Goal: Transaction & Acquisition: Purchase product/service

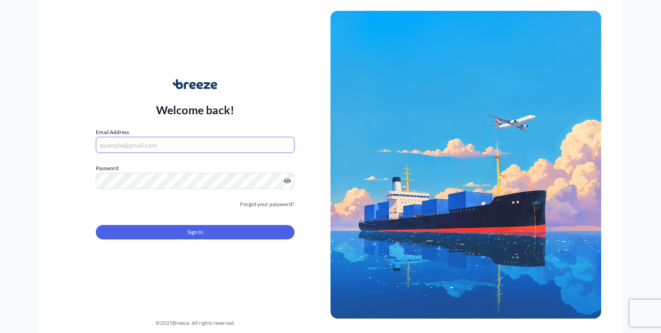
click at [205, 146] on input "Email Address" at bounding box center [195, 145] width 199 height 16
type input "[PERSON_NAME][EMAIL_ADDRESS][DOMAIN_NAME]"
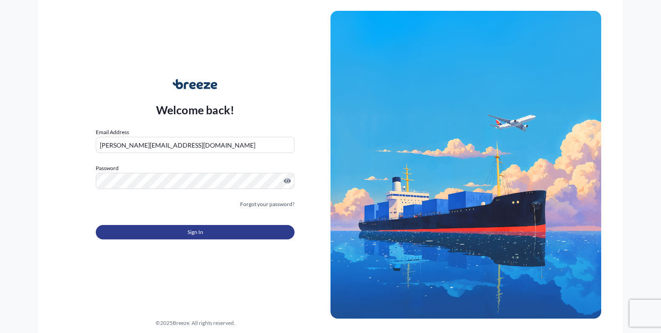
click at [173, 234] on button "Sign In" at bounding box center [195, 232] width 199 height 14
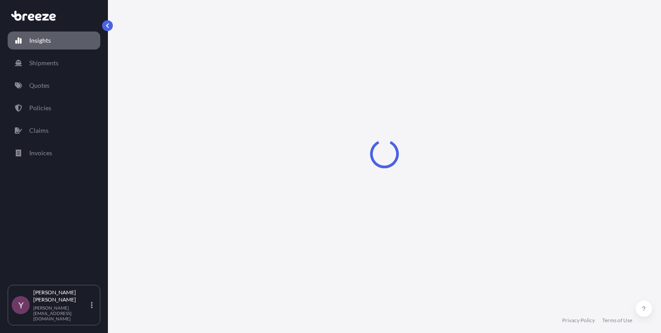
select select "2025"
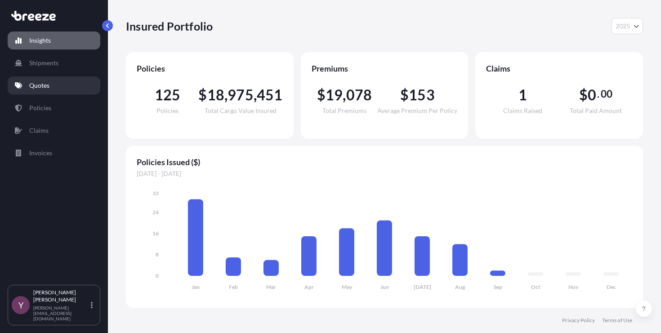
click at [42, 88] on p "Quotes" at bounding box center [39, 85] width 20 height 9
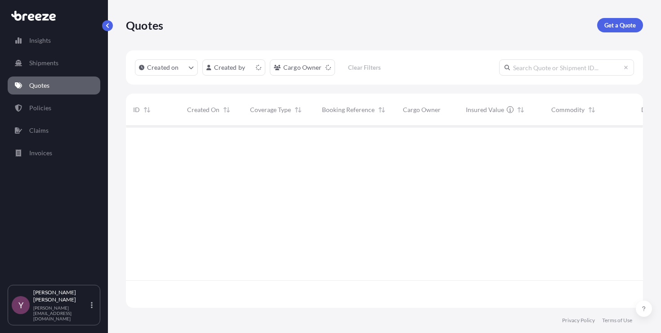
scroll to position [180, 510]
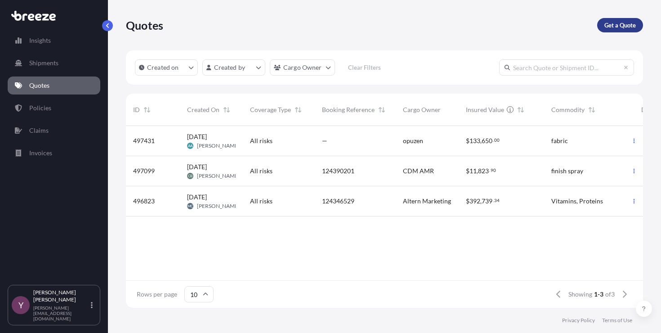
click at [616, 26] on p "Get a Quote" at bounding box center [619, 25] width 31 height 9
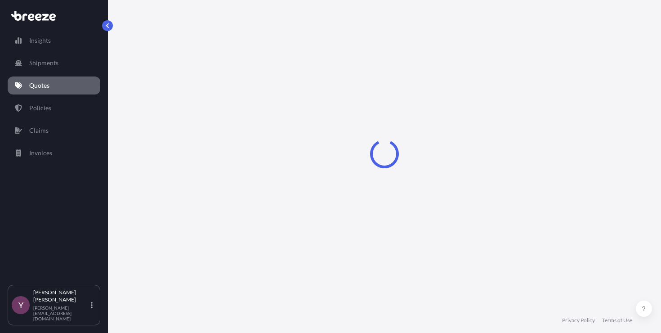
select select "Sea"
select select "1"
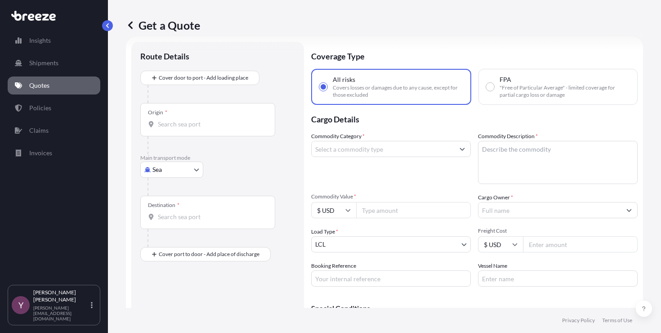
scroll to position [14, 0]
click at [183, 130] on div "Origin *" at bounding box center [207, 119] width 135 height 33
click at [183, 128] on input "Origin *" at bounding box center [211, 123] width 106 height 9
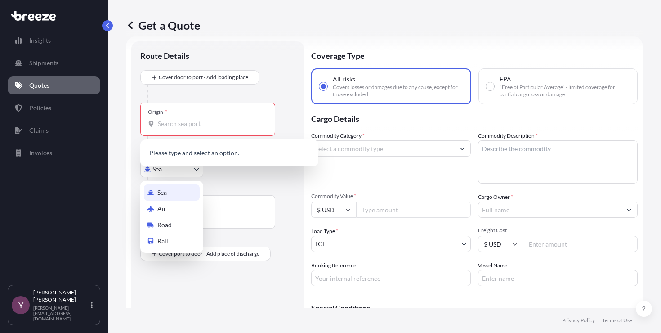
click at [161, 168] on body "0 options available. Insights Shipments Quotes Policies Claims Invoices Y [PERS…" at bounding box center [330, 166] width 661 height 333
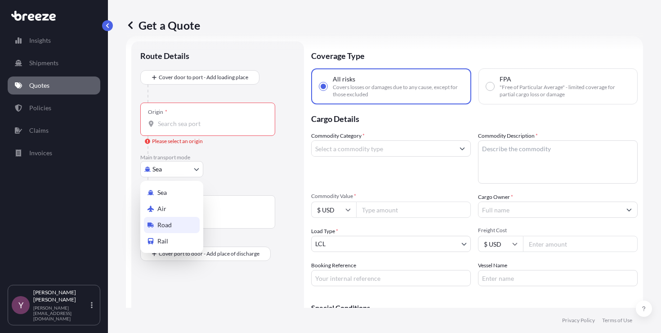
click at [165, 226] on span "Road" at bounding box center [164, 224] width 14 height 9
select select "Road"
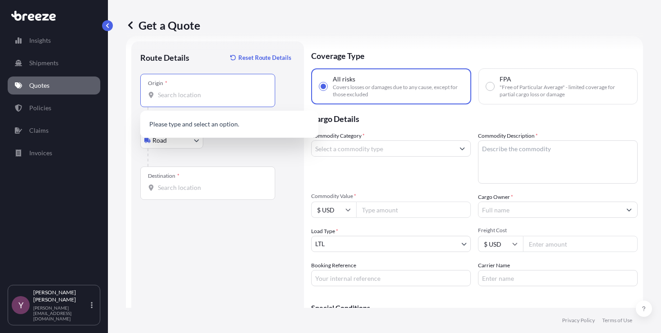
click at [196, 96] on input "Origin *" at bounding box center [211, 94] width 106 height 9
paste input "[STREET_ADDRESS]"
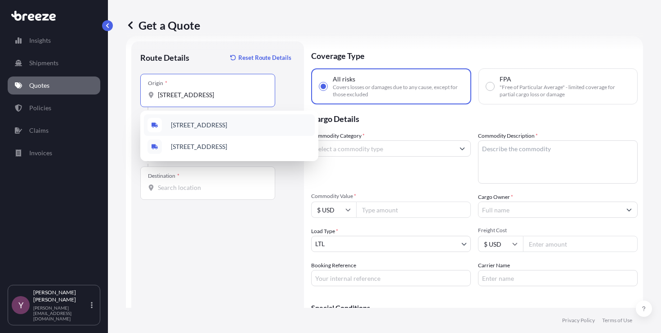
click at [202, 125] on span "[STREET_ADDRESS]" at bounding box center [199, 125] width 56 height 9
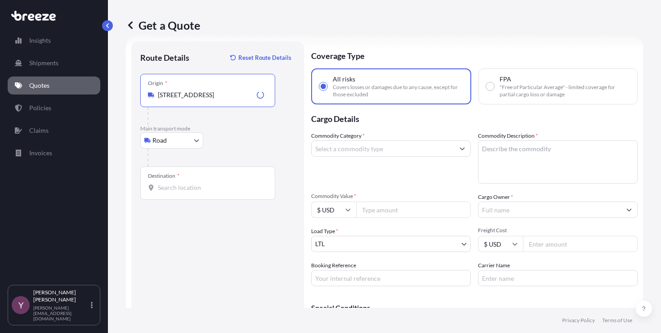
type input "[STREET_ADDRESS]"
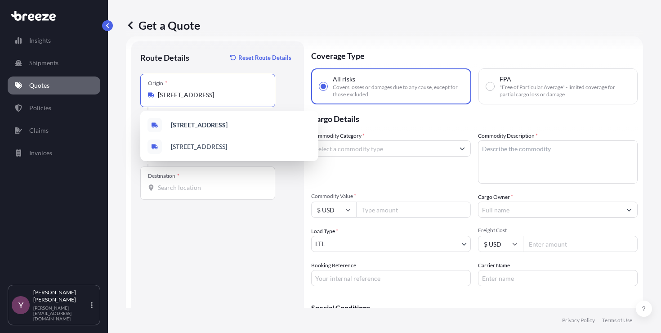
scroll to position [0, 0]
click at [201, 125] on b "[STREET_ADDRESS]" at bounding box center [199, 125] width 57 height 8
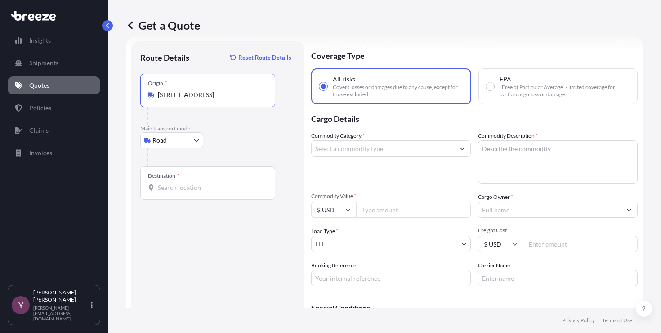
click at [180, 186] on input "Destination *" at bounding box center [211, 187] width 106 height 9
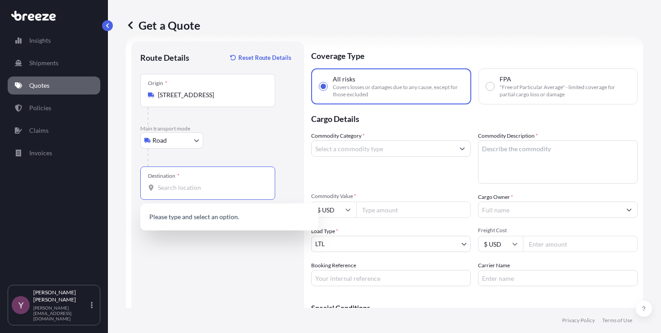
paste input "[STREET_ADDRESS][PERSON_NAME]"
click at [193, 218] on span "[STREET_ADDRESS][PERSON_NAME]" at bounding box center [224, 217] width 106 height 9
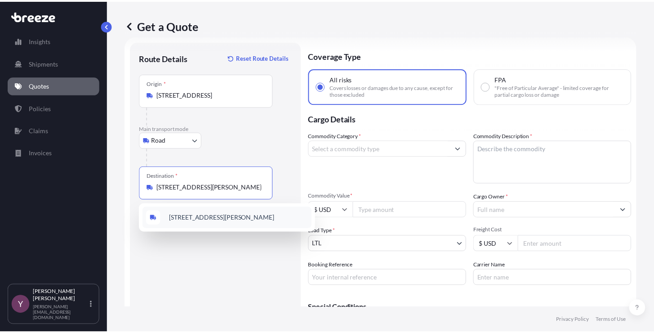
scroll to position [0, 69]
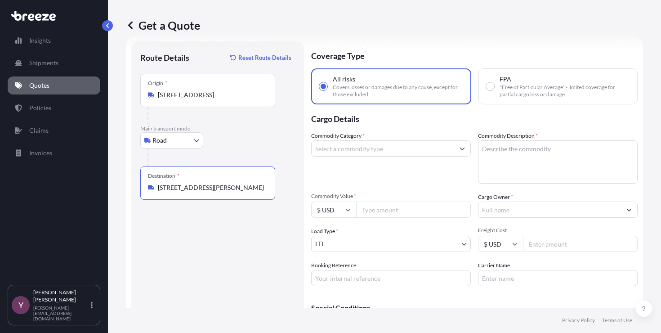
type input "[STREET_ADDRESS][PERSON_NAME]"
click at [342, 149] on input "Commodity Category *" at bounding box center [383, 148] width 143 height 16
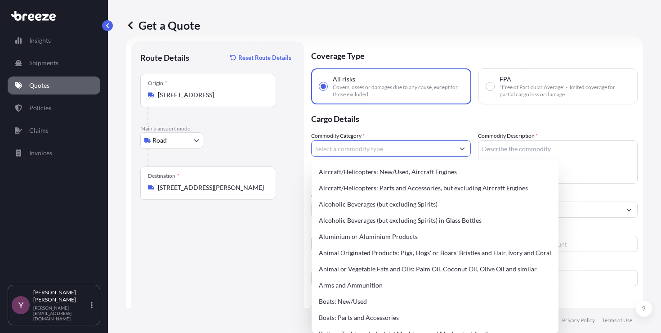
scroll to position [0, 0]
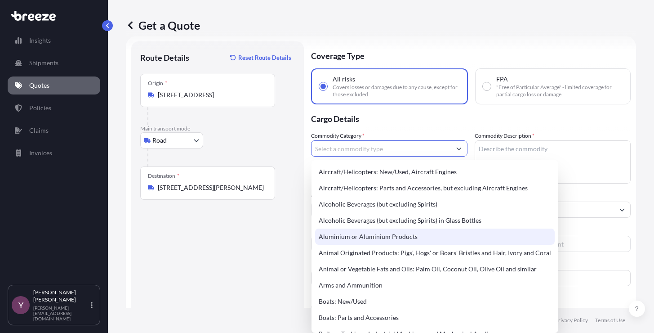
click at [351, 232] on div "Aluminium or Aluminium Products" at bounding box center [435, 236] width 240 height 16
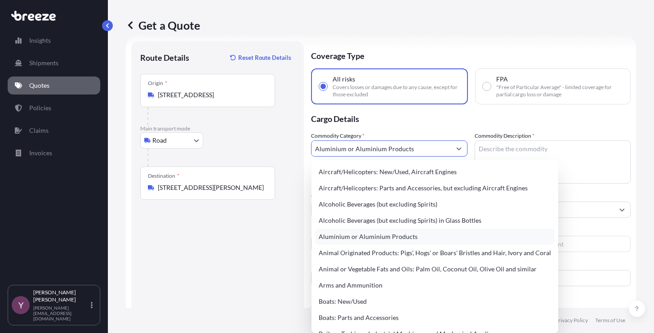
type input "Aluminium or Aluminium Products"
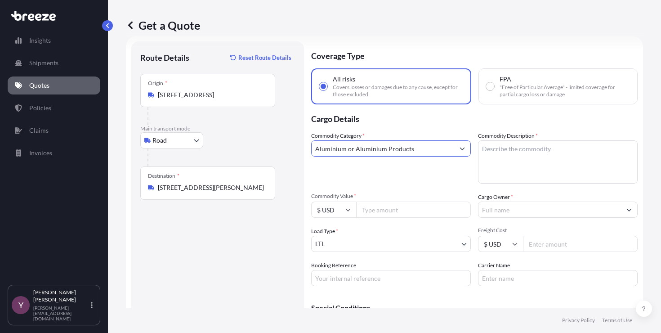
click at [502, 164] on textarea "Commodity Description *" at bounding box center [558, 161] width 160 height 43
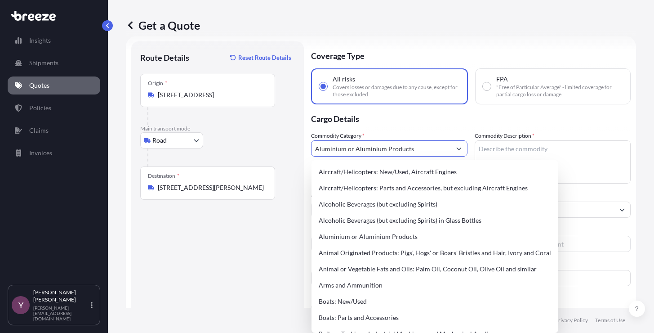
drag, startPoint x: 412, startPoint y: 149, endPoint x: 350, endPoint y: 145, distance: 62.2
click at [350, 145] on input "Aluminium or Aluminium Products" at bounding box center [381, 148] width 139 height 16
click at [526, 144] on textarea "Commodity Description *" at bounding box center [553, 161] width 156 height 43
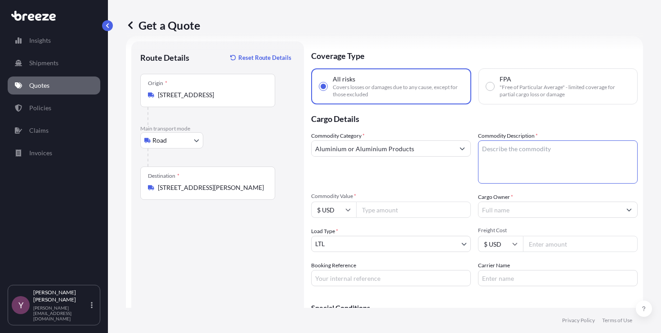
paste textarea "r Aluminium Products"
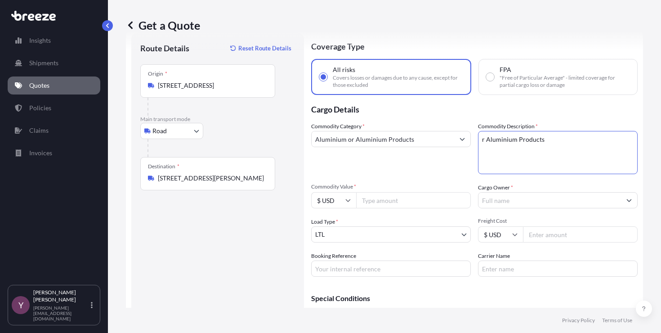
click at [482, 142] on textarea "r Aluminium Products" at bounding box center [558, 152] width 160 height 43
type textarea "Aluminium Products"
click at [383, 201] on input "Commodity Value *" at bounding box center [413, 200] width 115 height 16
paste input "21200"
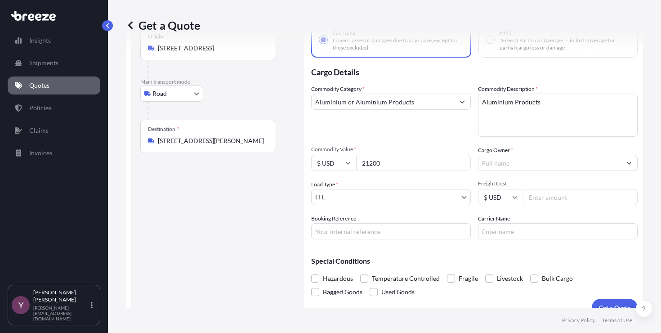
scroll to position [67, 0]
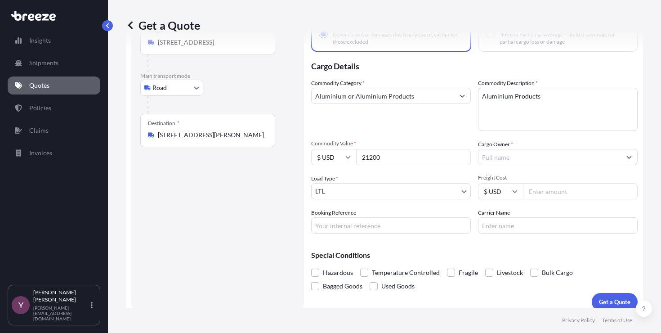
type input "21200"
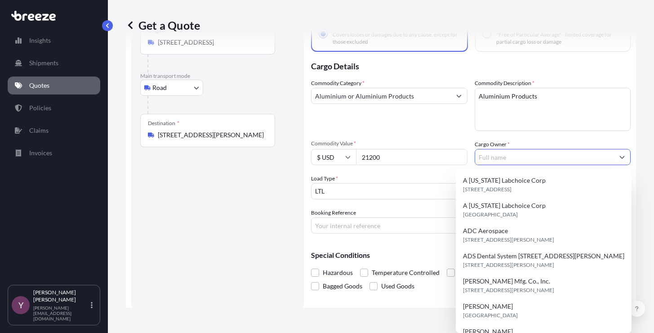
click at [507, 159] on input "Cargo Owner *" at bounding box center [544, 157] width 139 height 16
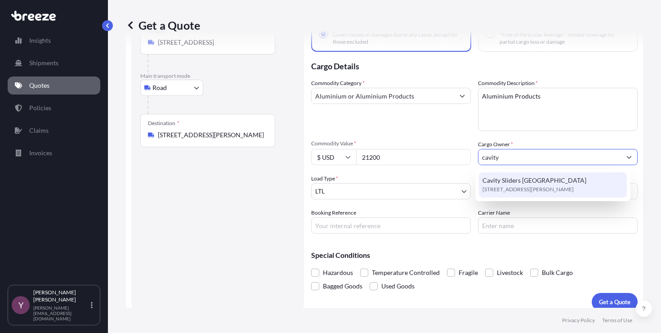
click at [505, 184] on span "Cavity Sliders [GEOGRAPHIC_DATA]" at bounding box center [534, 180] width 104 height 9
type input "Cavity Sliders [GEOGRAPHIC_DATA]"
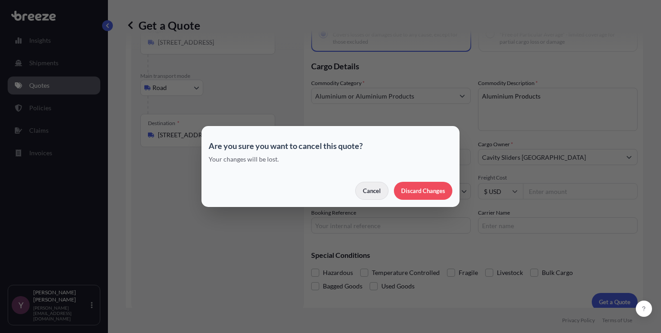
click at [371, 192] on p "Cancel" at bounding box center [372, 190] width 18 height 9
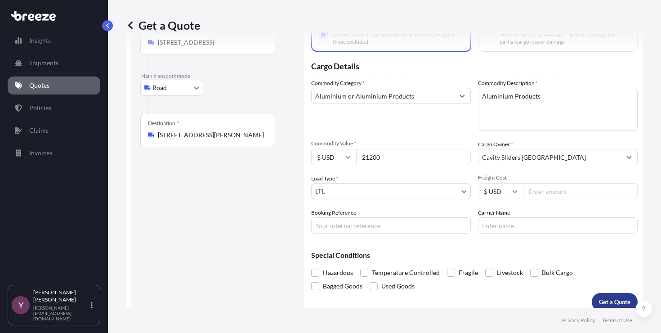
click at [600, 303] on p "Get a Quote" at bounding box center [614, 301] width 31 height 9
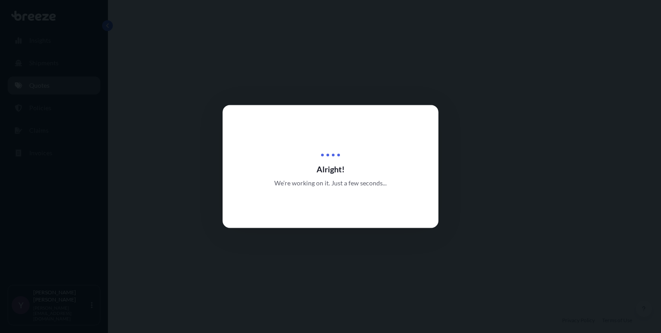
select select "Road"
select select "1"
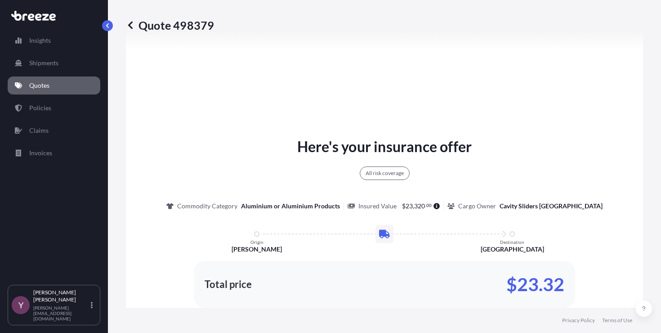
scroll to position [440, 0]
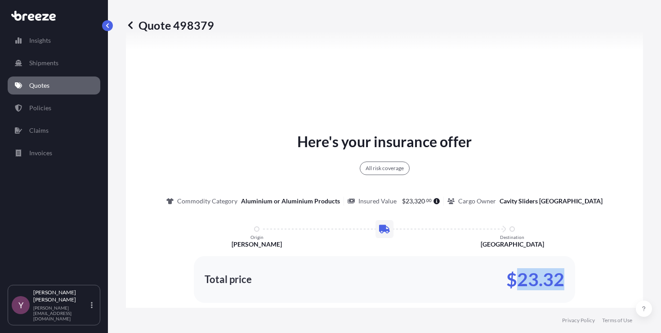
drag, startPoint x: 516, startPoint y: 275, endPoint x: 561, endPoint y: 277, distance: 45.0
click at [561, 277] on div "Total price $23.32" at bounding box center [384, 279] width 381 height 47
copy p "23.32"
drag, startPoint x: 217, startPoint y: 24, endPoint x: 202, endPoint y: 22, distance: 14.5
click at [201, 22] on div "Quote 498379" at bounding box center [384, 25] width 517 height 14
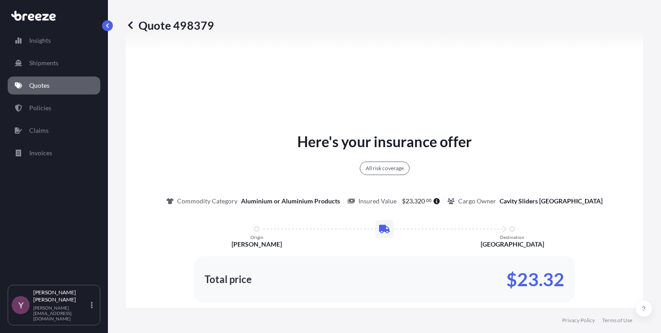
click at [217, 23] on div "Quote 498379" at bounding box center [384, 25] width 517 height 14
drag, startPoint x: 212, startPoint y: 23, endPoint x: 174, endPoint y: 25, distance: 38.7
click at [174, 25] on p "Quote 498379" at bounding box center [170, 25] width 88 height 14
copy p "498379"
drag, startPoint x: 517, startPoint y: 278, endPoint x: 560, endPoint y: 280, distance: 43.2
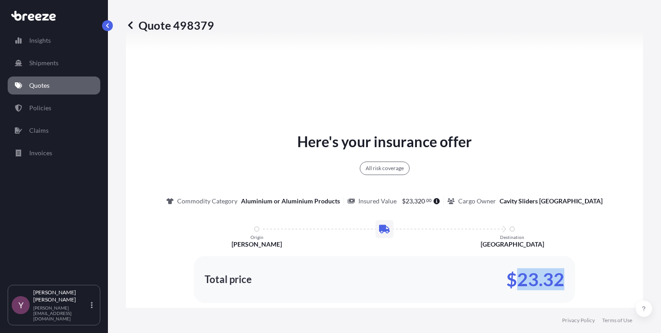
click at [560, 280] on p "$23.32" at bounding box center [535, 279] width 58 height 14
copy p "23.32"
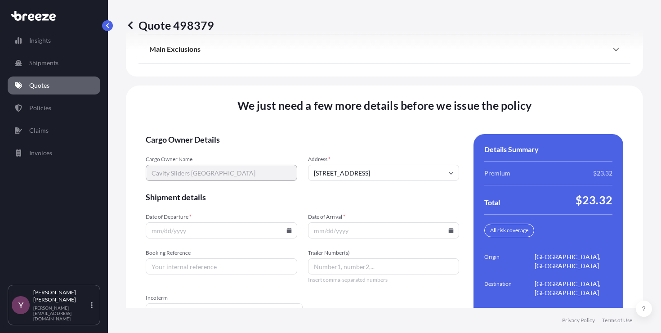
scroll to position [1270, 0]
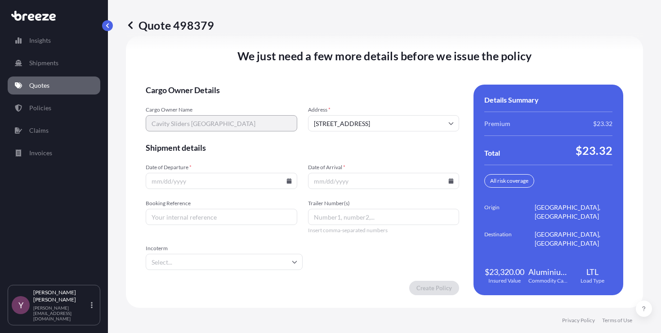
click at [276, 179] on input "Date of Departure *" at bounding box center [222, 181] width 152 height 16
click at [288, 186] on input "Date of Departure *" at bounding box center [222, 181] width 152 height 16
click at [288, 182] on icon at bounding box center [288, 180] width 5 height 5
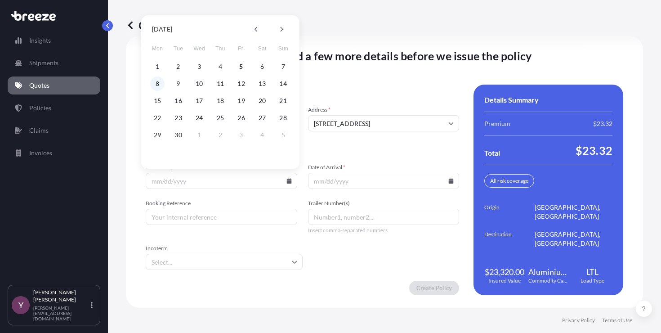
click at [159, 84] on button "8" at bounding box center [157, 83] width 14 height 14
type input "[DATE]"
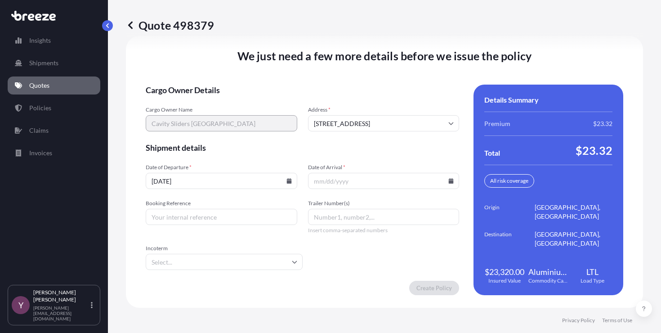
click at [286, 182] on icon at bounding box center [288, 180] width 5 height 5
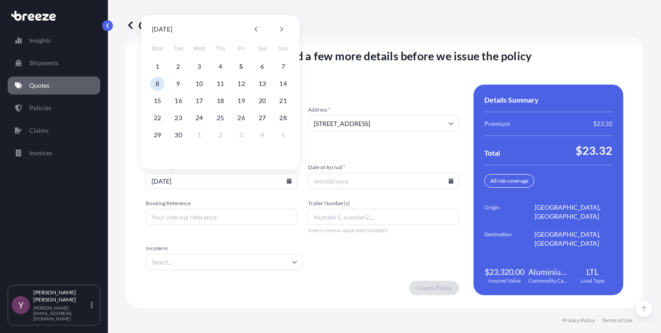
click at [355, 160] on form "Cargo Owner Details Cargo Owner Name Cavity Sliders [GEOGRAPHIC_DATA] Address *…" at bounding box center [302, 190] width 313 height 210
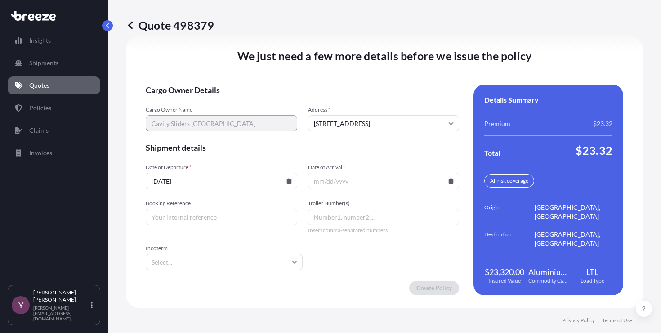
click at [449, 182] on icon at bounding box center [451, 180] width 5 height 5
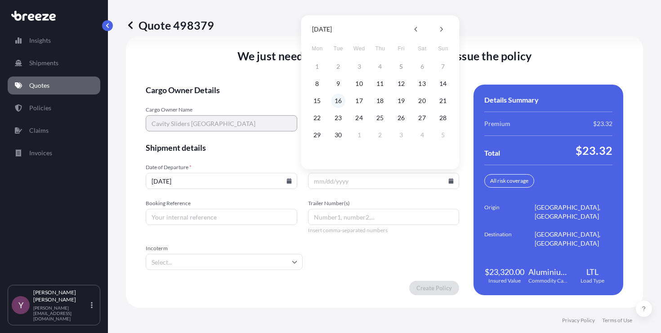
click at [342, 103] on button "16" at bounding box center [338, 101] width 14 height 14
type input "[DATE]"
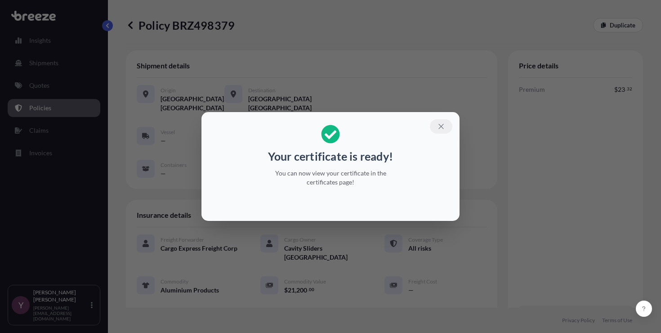
click at [439, 128] on icon "button" at bounding box center [440, 126] width 5 height 5
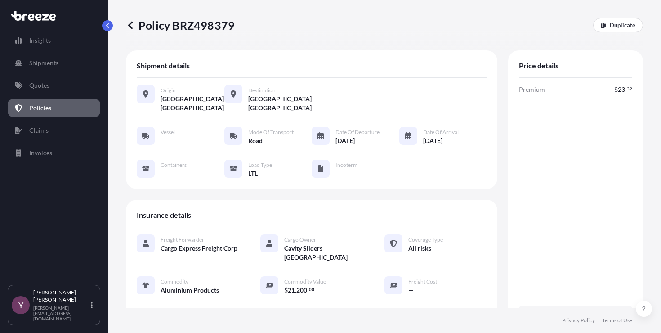
click at [223, 26] on p "Policy BRZ498379" at bounding box center [180, 25] width 109 height 14
copy p "BRZ498379"
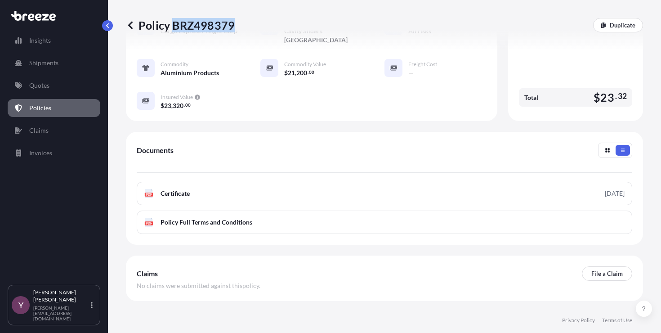
scroll to position [219, 0]
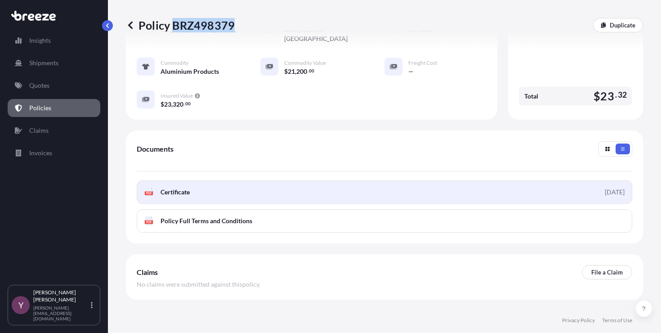
click at [296, 186] on link "PDF Certificate [DATE]" at bounding box center [385, 191] width 496 height 23
